Goal: Obtain resource: Obtain resource

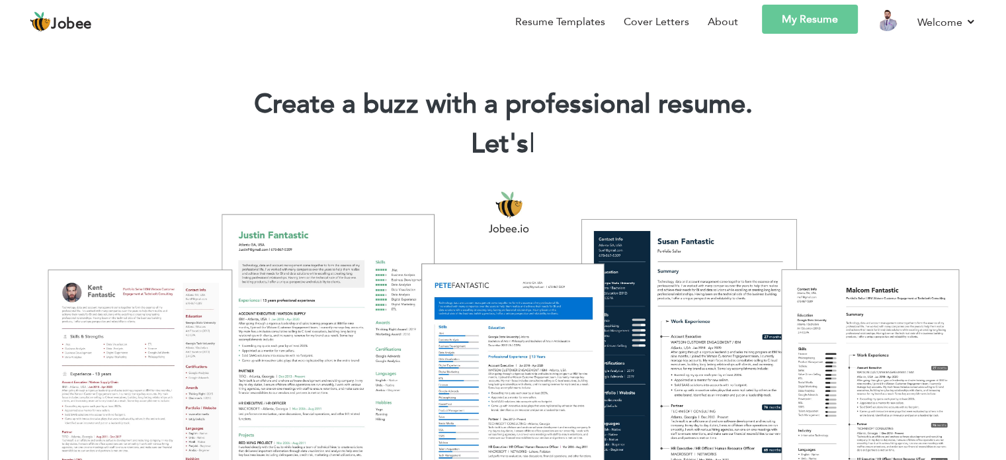
click at [815, 21] on link "My Resume" at bounding box center [810, 19] width 96 height 29
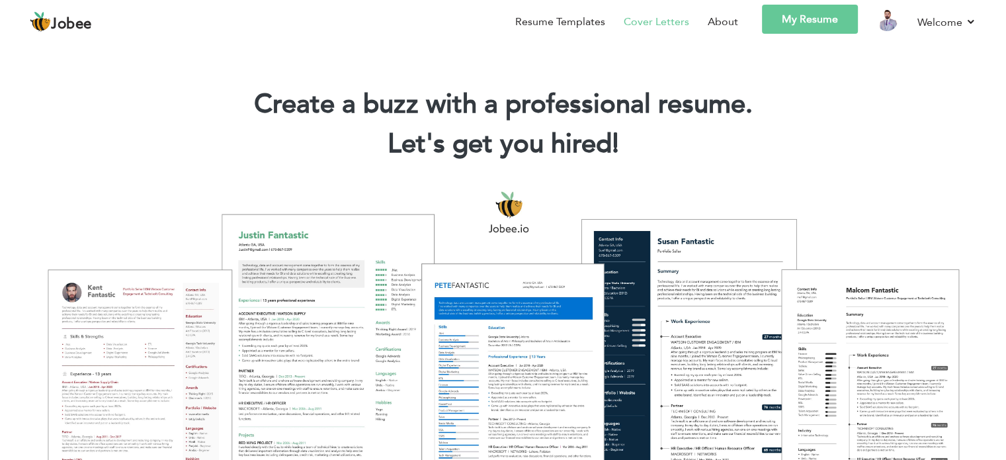
click at [651, 15] on link "Cover Letters" at bounding box center [656, 22] width 65 height 16
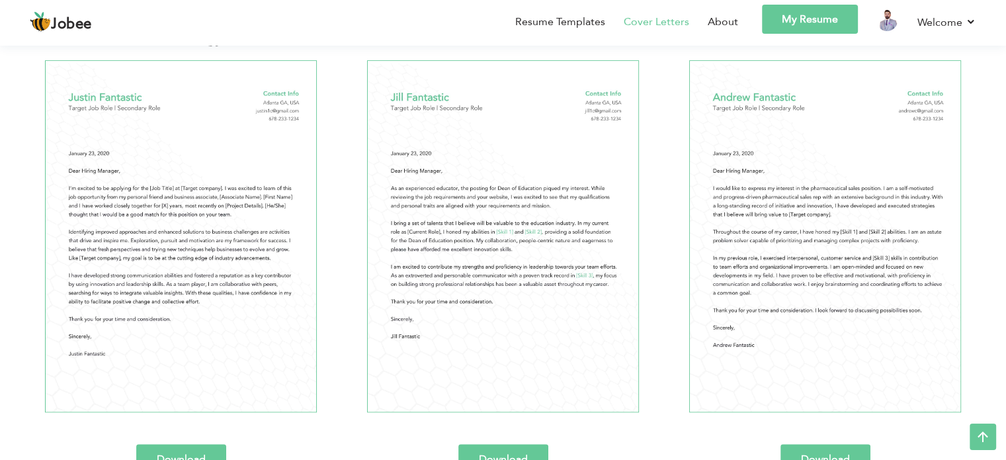
scroll to position [794, 0]
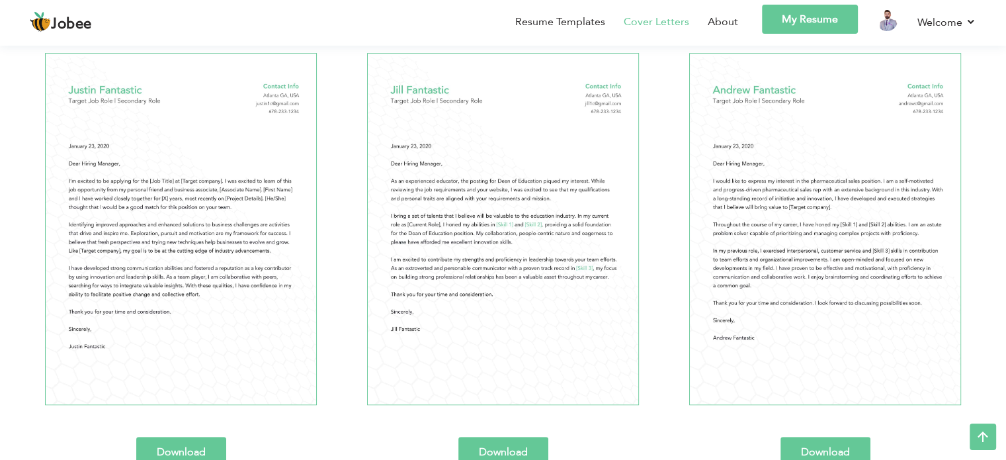
click at [242, 207] on img at bounding box center [181, 229] width 272 height 352
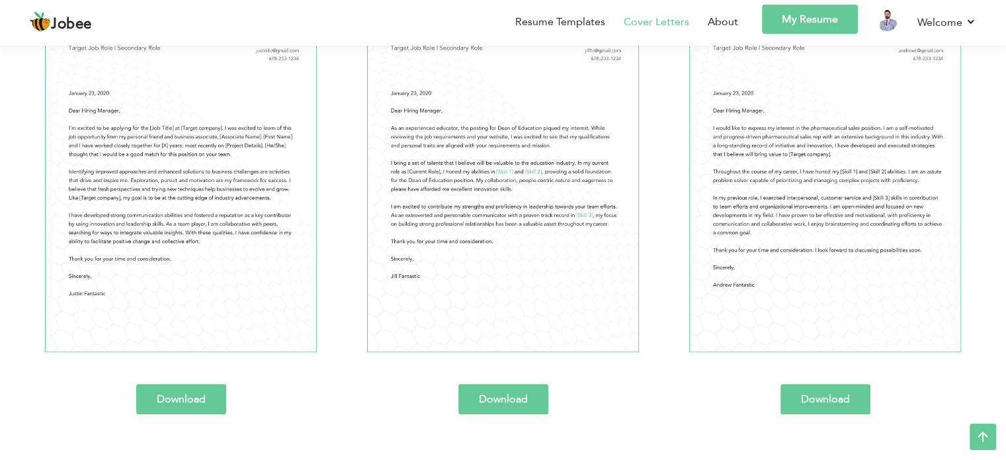
scroll to position [926, 0]
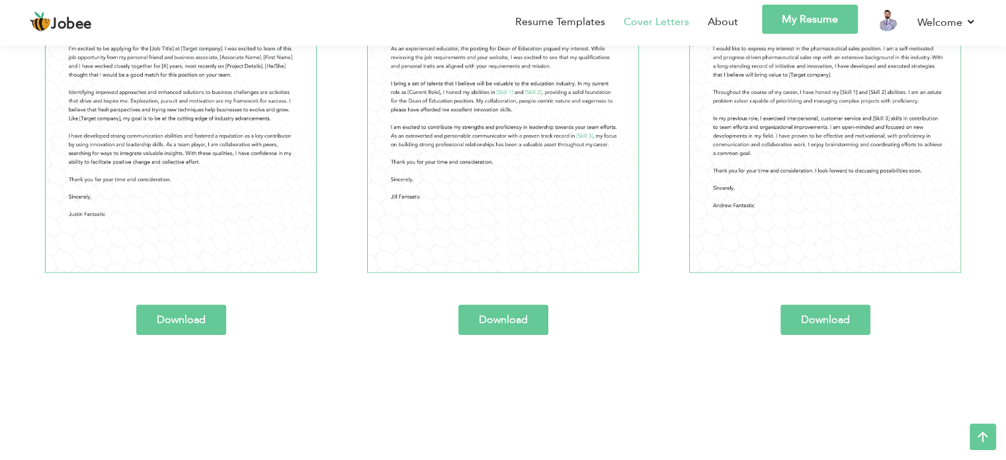
click at [161, 313] on link "Download" at bounding box center [181, 319] width 90 height 30
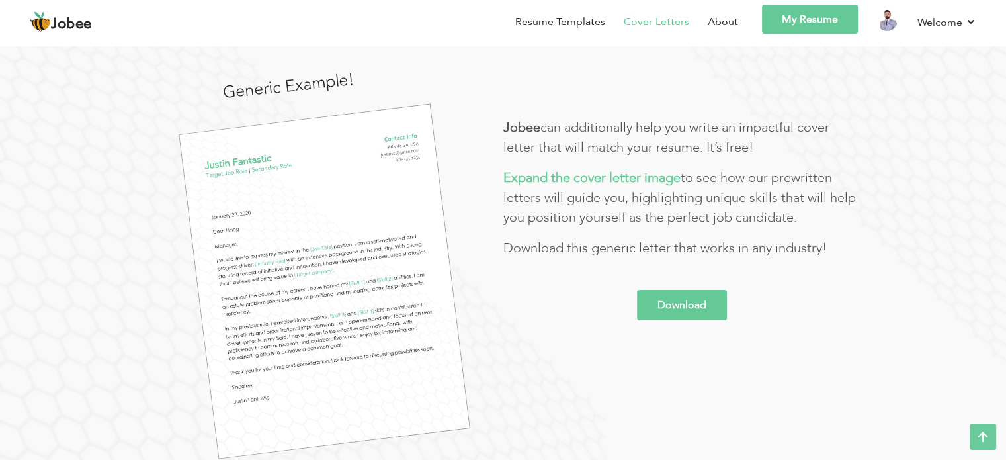
scroll to position [0, 0]
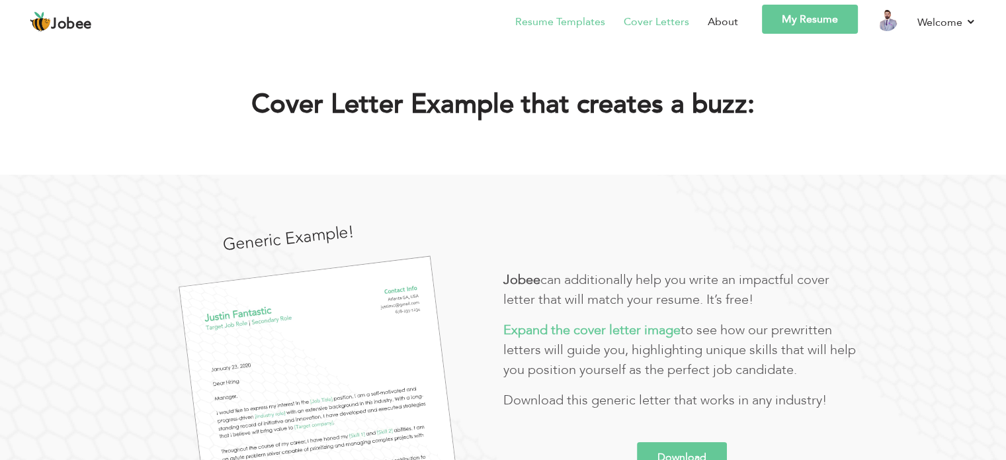
click at [577, 21] on link "Resume Templates" at bounding box center [560, 22] width 90 height 16
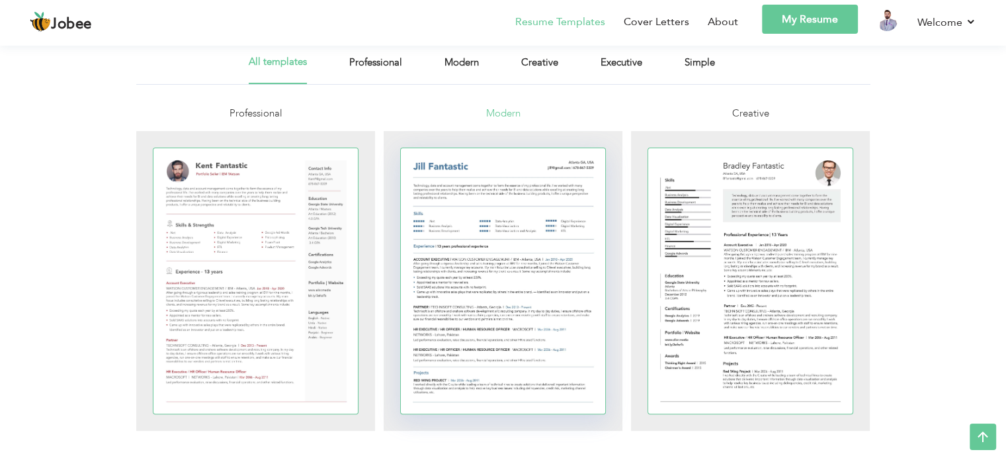
scroll to position [265, 0]
click at [389, 65] on link "Professional" at bounding box center [375, 68] width 53 height 30
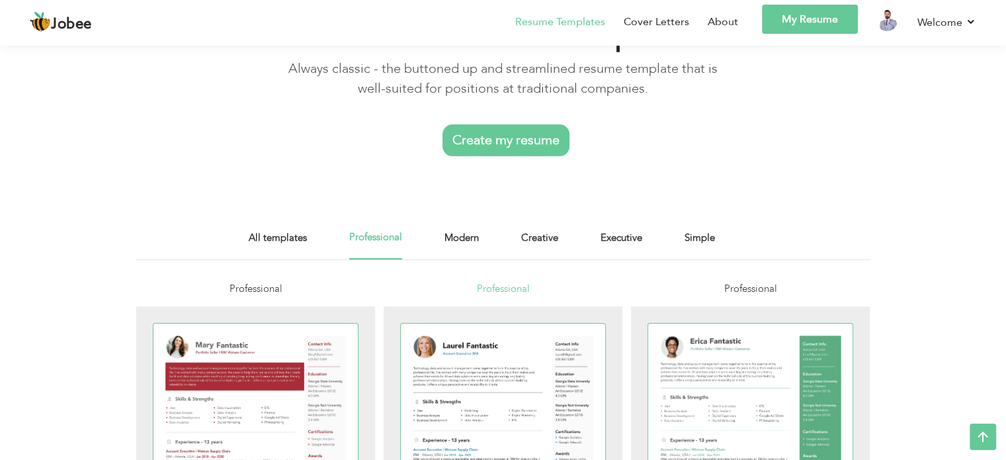
scroll to position [66, 0]
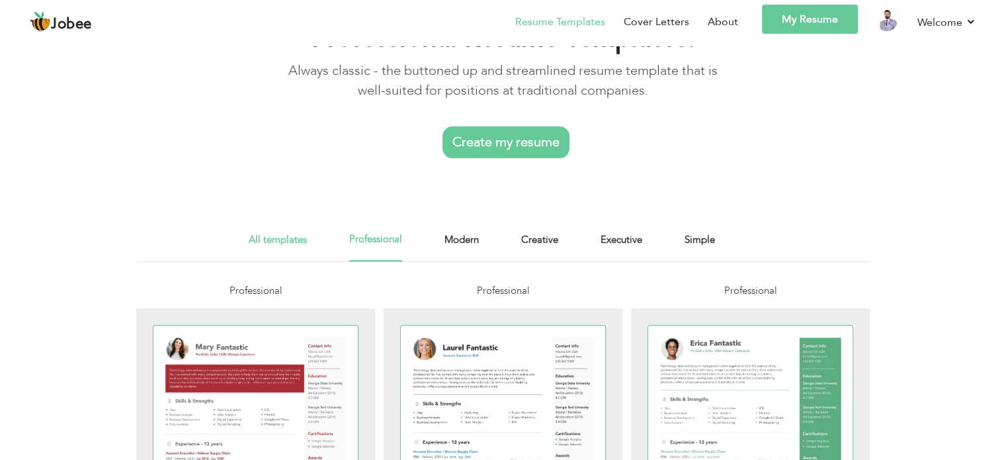
click at [280, 243] on link "All templates" at bounding box center [278, 246] width 58 height 30
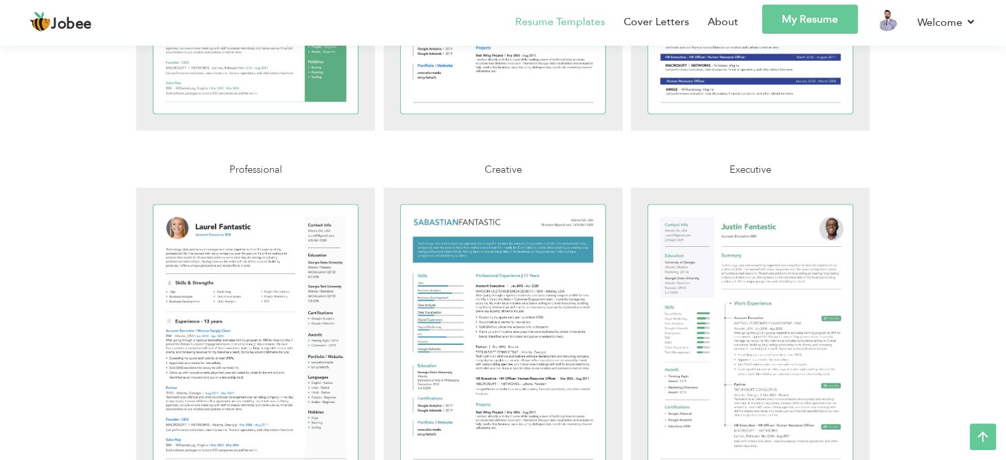
scroll to position [2182, 0]
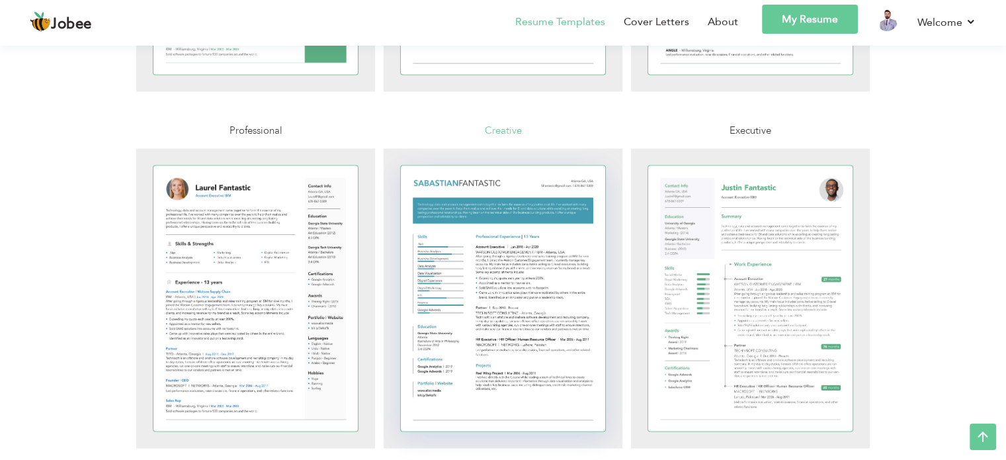
drag, startPoint x: 430, startPoint y: 155, endPoint x: 510, endPoint y: 260, distance: 131.2
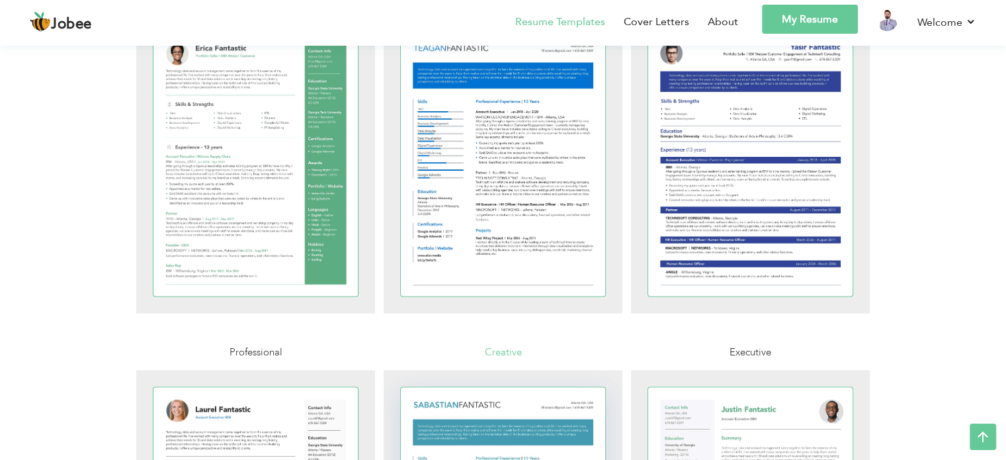
scroll to position [1719, 0]
